Goal: Information Seeking & Learning: Understand process/instructions

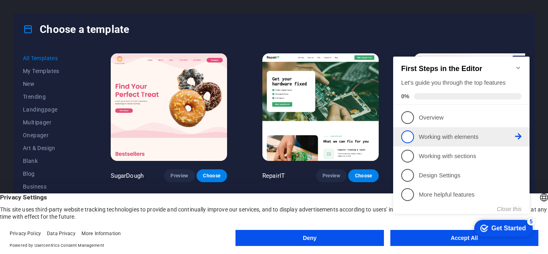
click at [517, 140] on link "2 Working with elements - incomplete" at bounding box center [461, 136] width 120 height 13
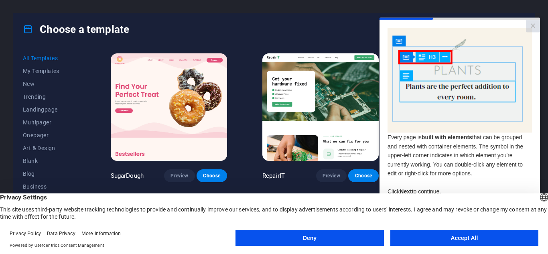
click at [453, 233] on button "Accept All" at bounding box center [464, 238] width 148 height 16
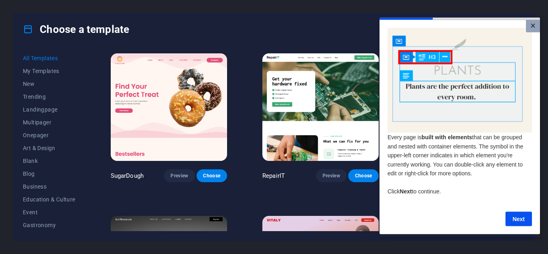
click at [526, 27] on link "×" at bounding box center [532, 26] width 14 height 12
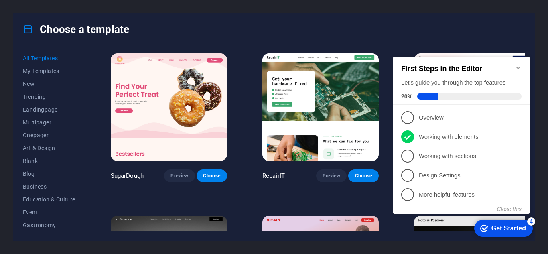
scroll to position [80, 0]
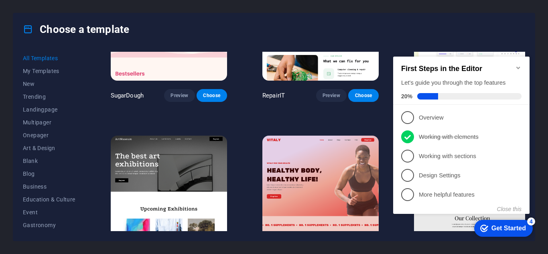
click at [518, 67] on icon "Minimize checklist" at bounding box center [518, 68] width 4 height 2
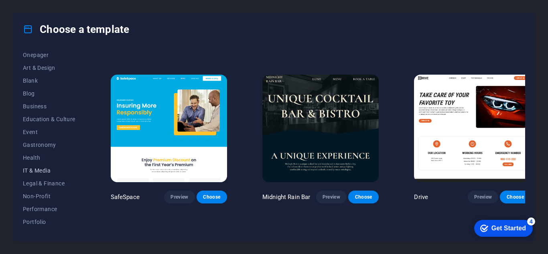
click at [39, 171] on span "IT & Media" at bounding box center [49, 170] width 53 height 6
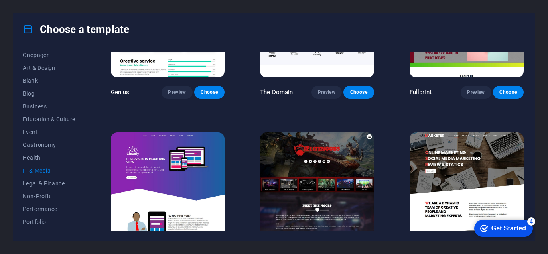
scroll to position [425, 0]
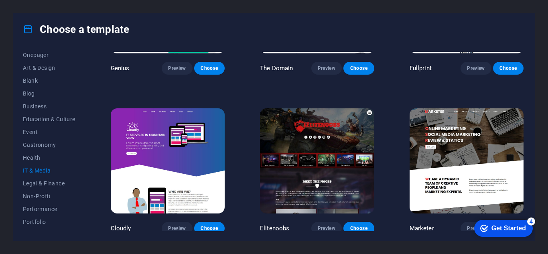
click at [34, 174] on button "IT & Media" at bounding box center [49, 170] width 53 height 13
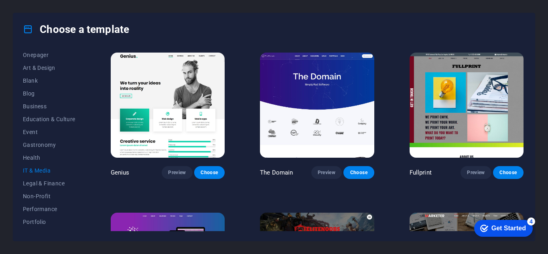
scroll to position [200, 0]
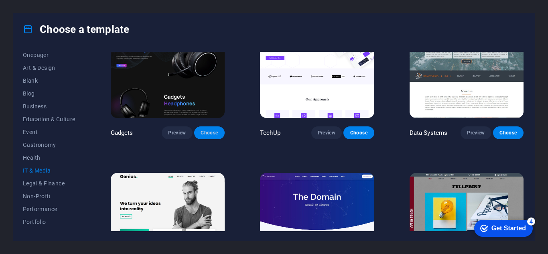
click at [208, 127] on button "Choose" at bounding box center [209, 132] width 30 height 13
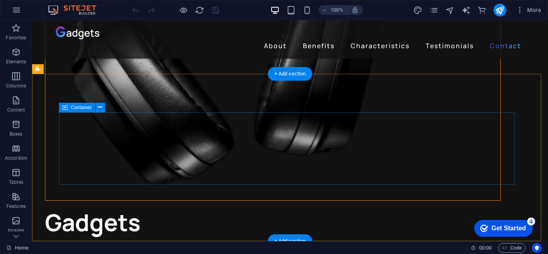
scroll to position [2234, 0]
